Goal: Check status: Check status

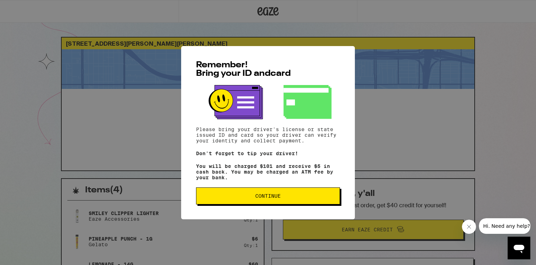
click at [280, 194] on button "Continue" at bounding box center [268, 195] width 144 height 17
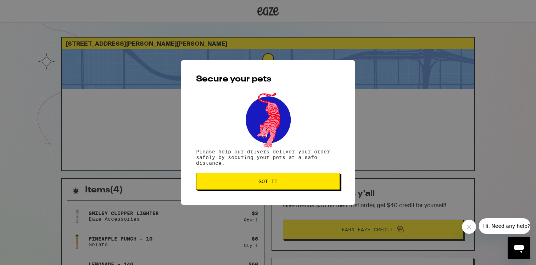
click at [259, 173] on div "Secure your pets Please help our drivers deliver your order safely by securing …" at bounding box center [268, 132] width 174 height 145
click at [259, 174] on button "Got it" at bounding box center [268, 181] width 144 height 17
